Goal: Task Accomplishment & Management: Use online tool/utility

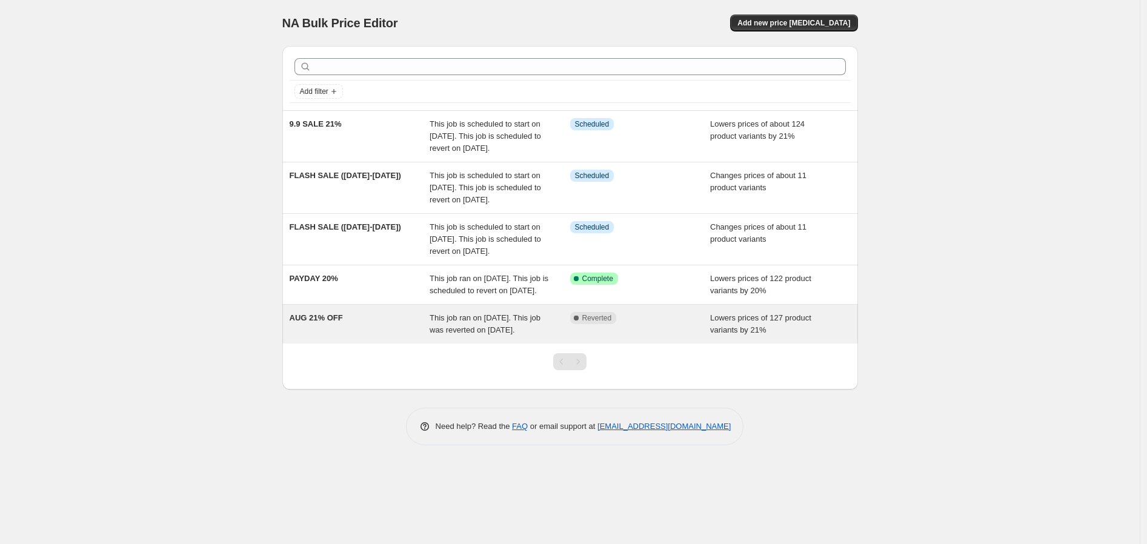
click at [458, 335] on span "This job ran on [DATE]. This job was reverted on [DATE]." at bounding box center [485, 323] width 111 height 21
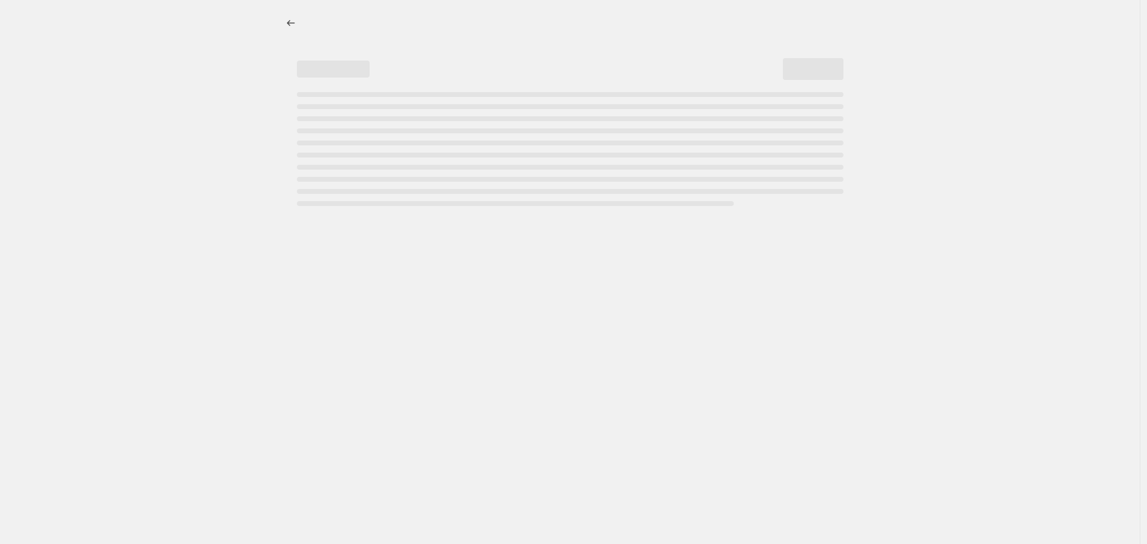
select select "percentage"
select select "no_change"
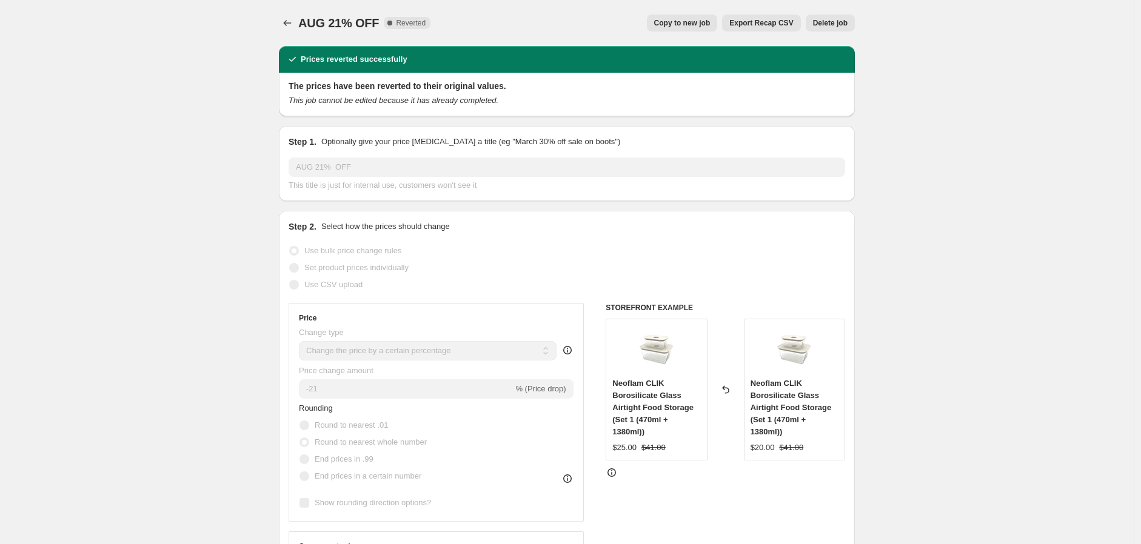
click at [827, 24] on span "Delete job" at bounding box center [830, 23] width 35 height 10
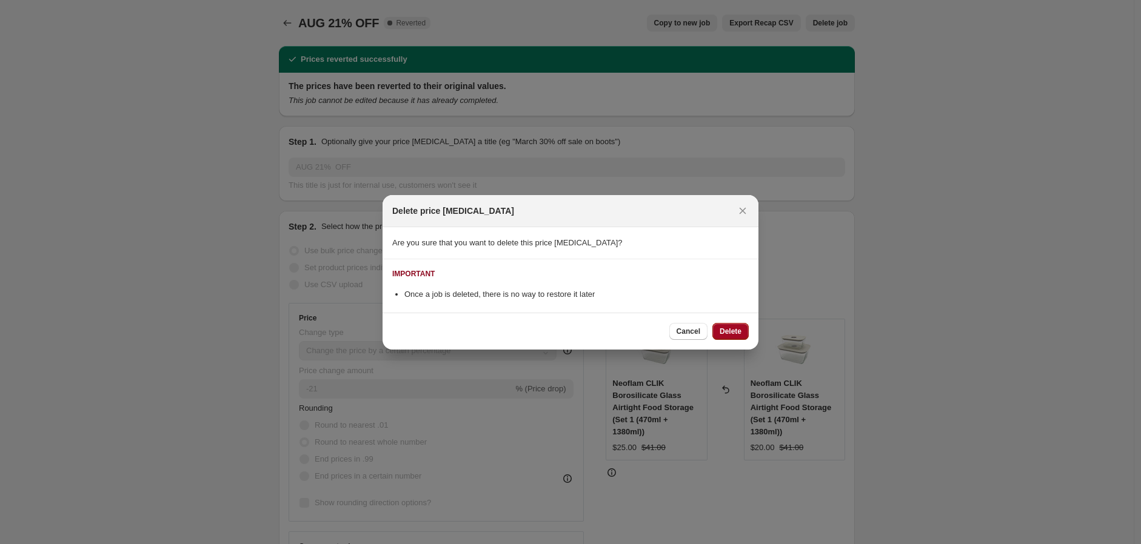
click at [728, 332] on span "Delete" at bounding box center [731, 332] width 22 height 10
